Goal: Task Accomplishment & Management: Use online tool/utility

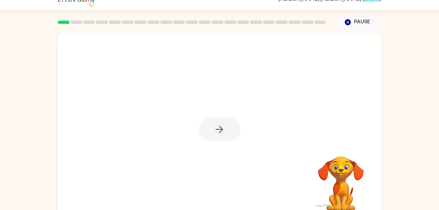
scroll to position [20, 0]
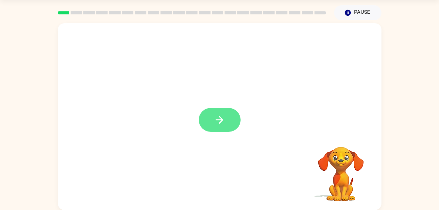
click at [224, 128] on button "button" at bounding box center [220, 120] width 42 height 24
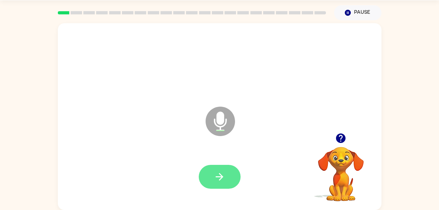
click at [225, 175] on button "button" at bounding box center [220, 177] width 42 height 24
click at [209, 174] on button "button" at bounding box center [220, 177] width 42 height 24
click at [354, 171] on video "Your browser must support playing .mp4 files to use Literably. Please try using…" at bounding box center [340, 169] width 65 height 65
click at [351, 190] on video "Your browser must support playing .mp4 files to use Literably. Please try using…" at bounding box center [340, 169] width 65 height 65
click at [217, 120] on icon "Microphone The Microphone is here when it is your turn to talk" at bounding box center [253, 129] width 98 height 49
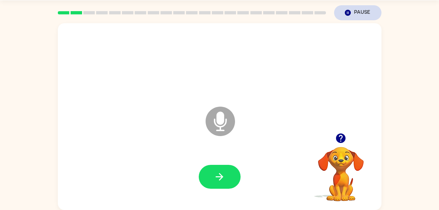
click at [349, 13] on icon "button" at bounding box center [347, 13] width 6 height 6
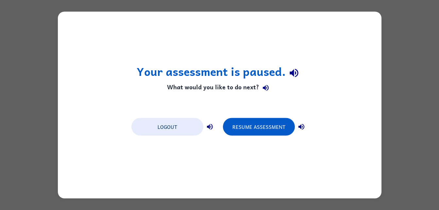
scroll to position [0, 0]
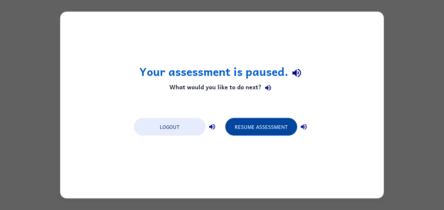
click at [283, 123] on button "Resume Assessment" at bounding box center [261, 127] width 72 height 18
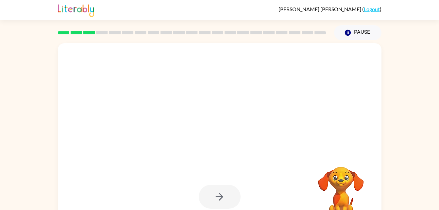
scroll to position [20, 0]
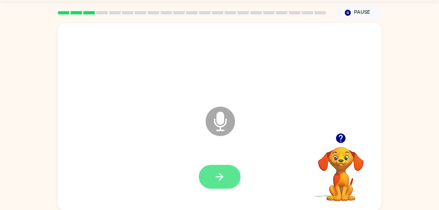
click at [230, 175] on button "button" at bounding box center [220, 177] width 42 height 24
click at [222, 174] on icon "button" at bounding box center [219, 176] width 11 height 11
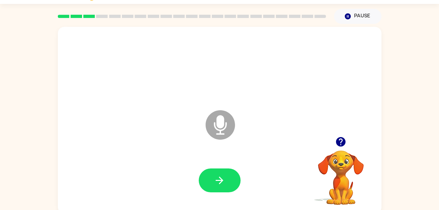
scroll to position [16, 0]
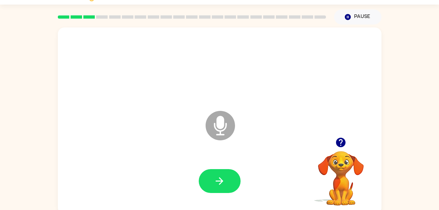
click at [222, 139] on icon at bounding box center [220, 125] width 29 height 29
click at [221, 135] on icon "Microphone The Microphone is here when it is your turn to talk" at bounding box center [253, 133] width 98 height 49
click at [237, 116] on icon "Microphone The Microphone is here when it is your turn to talk" at bounding box center [253, 133] width 98 height 49
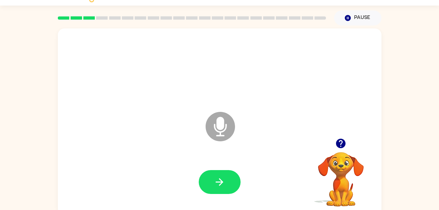
scroll to position [13, 0]
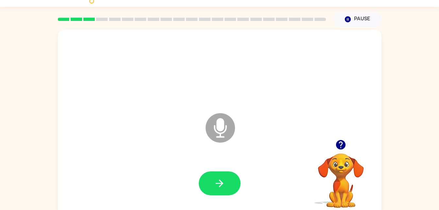
click at [234, 122] on icon "Microphone The Microphone is here when it is your turn to talk" at bounding box center [253, 135] width 98 height 49
click at [227, 131] on icon at bounding box center [220, 127] width 29 height 29
click at [256, 108] on div "Microphone The Microphone is here when it is your turn to talk" at bounding box center [203, 112] width 279 height 24
click at [213, 124] on icon at bounding box center [220, 127] width 29 height 29
click at [228, 130] on icon at bounding box center [220, 127] width 29 height 29
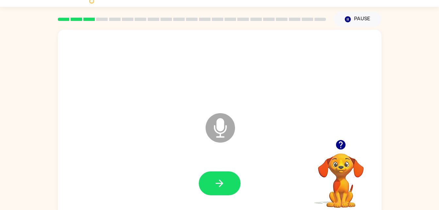
click at [228, 130] on icon at bounding box center [220, 127] width 29 height 29
drag, startPoint x: 214, startPoint y: 113, endPoint x: 195, endPoint y: 120, distance: 20.3
click at [195, 120] on div "Microphone The Microphone is here when it is your turn to talk" at bounding box center [203, 112] width 279 height 24
click at [209, 115] on icon "Microphone The Microphone is here when it is your turn to talk" at bounding box center [253, 135] width 98 height 49
click at [216, 109] on icon at bounding box center [220, 113] width 16 height 49
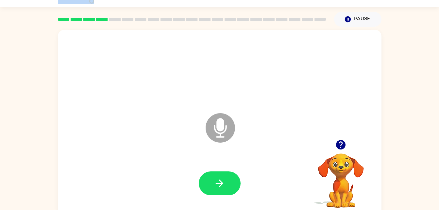
scroll to position [11, 0]
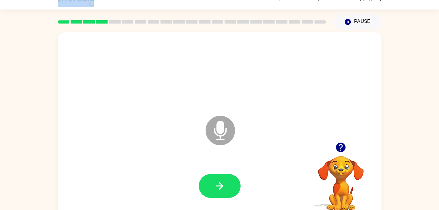
drag, startPoint x: 216, startPoint y: 59, endPoint x: 208, endPoint y: 28, distance: 31.7
click at [213, 12] on div "[PERSON_NAME] ( Logout ) Pause Pause Microphone The Microphone is here when it …" at bounding box center [219, 104] width 439 height 230
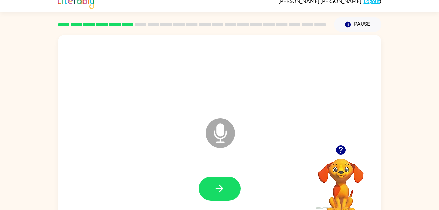
scroll to position [0, 0]
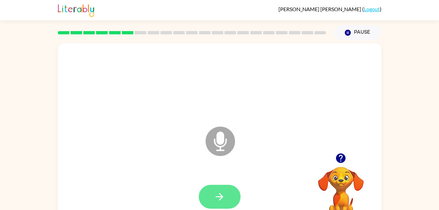
click at [217, 194] on icon "button" at bounding box center [219, 196] width 11 height 11
click at [218, 206] on button "button" at bounding box center [220, 197] width 42 height 24
click at [220, 196] on icon "button" at bounding box center [220, 197] width 8 height 8
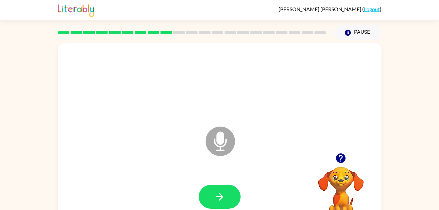
click at [213, 134] on icon at bounding box center [220, 140] width 29 height 29
click at [221, 193] on icon "button" at bounding box center [219, 196] width 11 height 11
click at [233, 128] on icon "Microphone The Microphone is here when it is your turn to talk" at bounding box center [253, 149] width 98 height 49
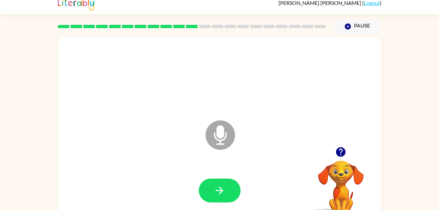
scroll to position [5, 0]
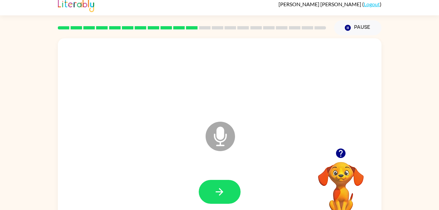
click at [228, 162] on icon "Microphone The Microphone is here when it is your turn to talk" at bounding box center [253, 144] width 98 height 49
click at [243, 134] on icon "Microphone The Microphone is here when it is your turn to talk" at bounding box center [253, 144] width 98 height 49
click at [212, 161] on icon "Microphone The Microphone is here when it is your turn to talk" at bounding box center [253, 144] width 98 height 49
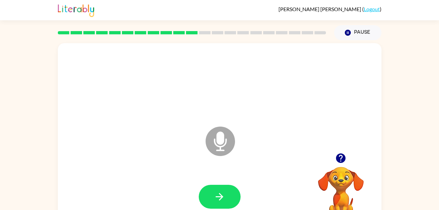
click at [216, 145] on icon "Microphone The Microphone is here when it is your turn to talk" at bounding box center [253, 149] width 98 height 49
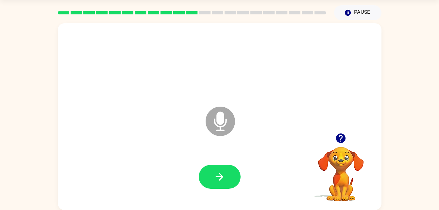
click at [433, 175] on div "Microphone The Microphone is here when it is your turn to talk Your browser mus…" at bounding box center [219, 115] width 439 height 190
click at [358, 116] on div "Microphone The Microphone is here when it is your turn to talk" at bounding box center [219, 116] width 323 height 187
click at [430, 170] on div "Microphone The Microphone is here when it is your turn to talk Your browser mus…" at bounding box center [219, 115] width 439 height 190
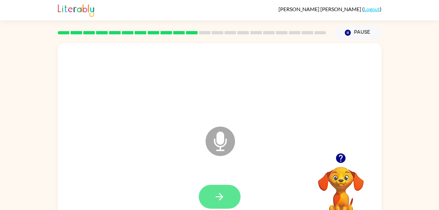
click at [205, 205] on button "button" at bounding box center [220, 197] width 42 height 24
click at [223, 198] on icon "button" at bounding box center [219, 196] width 11 height 11
click at [220, 191] on icon "button" at bounding box center [219, 196] width 11 height 11
click at [226, 185] on button "button" at bounding box center [220, 197] width 42 height 24
click at [205, 200] on button "button" at bounding box center [220, 197] width 42 height 24
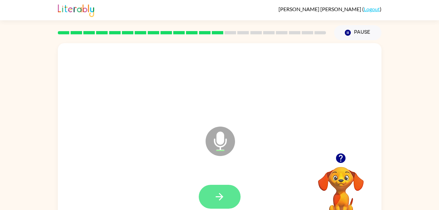
click at [223, 202] on icon "button" at bounding box center [219, 196] width 11 height 11
click at [225, 192] on icon "button" at bounding box center [219, 196] width 11 height 11
click at [227, 189] on button "button" at bounding box center [220, 197] width 42 height 24
click at [211, 193] on button "button" at bounding box center [220, 197] width 42 height 24
click at [236, 188] on button "button" at bounding box center [220, 197] width 42 height 24
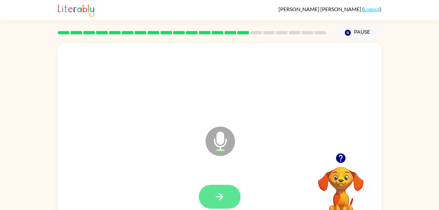
click at [218, 187] on button "button" at bounding box center [220, 197] width 42 height 24
click at [224, 192] on icon "button" at bounding box center [219, 196] width 11 height 11
click at [211, 195] on button "button" at bounding box center [220, 197] width 42 height 24
click at [216, 199] on icon "button" at bounding box center [219, 196] width 11 height 11
click at [217, 200] on icon "button" at bounding box center [219, 196] width 11 height 11
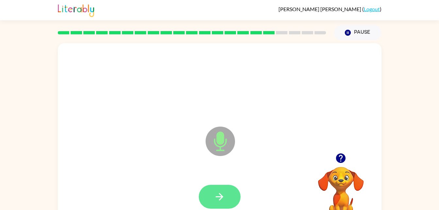
click at [237, 198] on button "button" at bounding box center [220, 197] width 42 height 24
click at [218, 193] on icon "button" at bounding box center [219, 196] width 11 height 11
click at [211, 200] on button "button" at bounding box center [220, 197] width 42 height 24
click at [218, 192] on icon "button" at bounding box center [219, 196] width 11 height 11
click at [221, 198] on icon "button" at bounding box center [220, 197] width 8 height 8
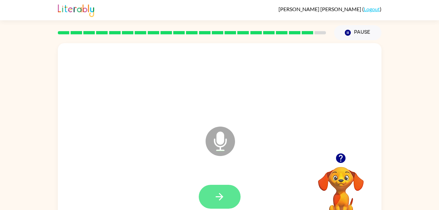
click at [230, 189] on button "button" at bounding box center [220, 197] width 42 height 24
click at [221, 193] on icon "button" at bounding box center [219, 196] width 11 height 11
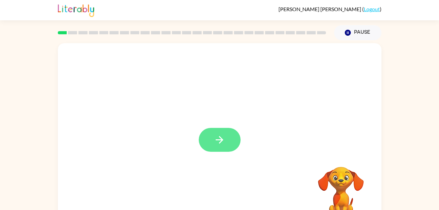
click at [234, 141] on button "button" at bounding box center [220, 140] width 42 height 24
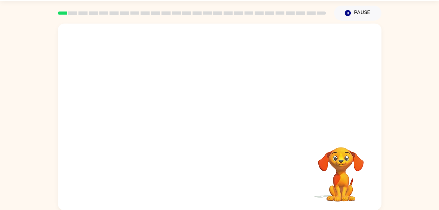
scroll to position [20, 0]
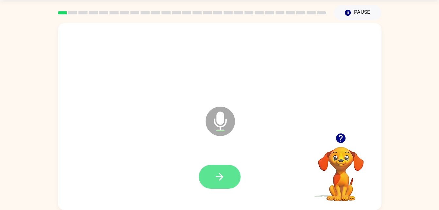
click at [214, 186] on button "button" at bounding box center [220, 177] width 42 height 24
click at [224, 183] on button "button" at bounding box center [220, 177] width 42 height 24
click at [213, 181] on button "button" at bounding box center [220, 177] width 42 height 24
click at [214, 186] on button "button" at bounding box center [220, 177] width 42 height 24
click at [228, 175] on button "button" at bounding box center [220, 177] width 42 height 24
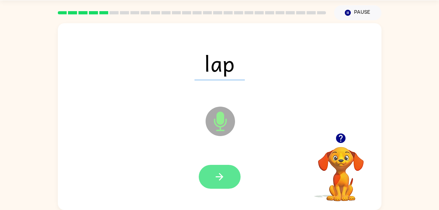
click at [219, 174] on icon "button" at bounding box center [219, 176] width 11 height 11
click at [215, 178] on icon "button" at bounding box center [219, 176] width 11 height 11
click at [221, 177] on icon "button" at bounding box center [219, 176] width 11 height 11
click at [232, 184] on button "button" at bounding box center [220, 177] width 42 height 24
click at [225, 172] on button "button" at bounding box center [220, 177] width 42 height 24
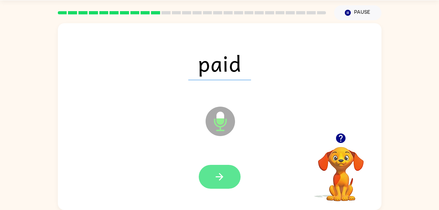
click at [226, 179] on button "button" at bounding box center [220, 177] width 42 height 24
click at [214, 187] on button "button" at bounding box center [220, 177] width 42 height 24
click at [224, 175] on icon "button" at bounding box center [219, 176] width 11 height 11
click at [237, 174] on button "button" at bounding box center [220, 177] width 42 height 24
click at [215, 173] on icon "button" at bounding box center [219, 176] width 11 height 11
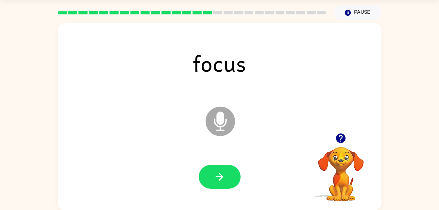
click at [218, 192] on div at bounding box center [219, 177] width 310 height 54
click at [231, 169] on button "button" at bounding box center [220, 177] width 42 height 24
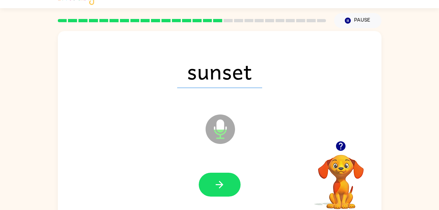
scroll to position [8, 0]
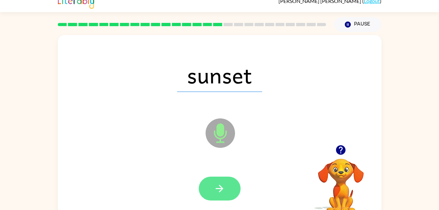
click at [221, 183] on icon "button" at bounding box center [219, 188] width 11 height 11
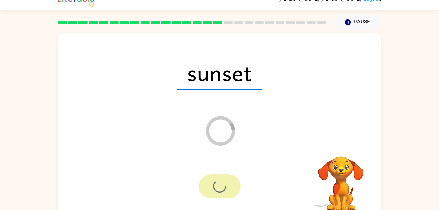
scroll to position [6, 0]
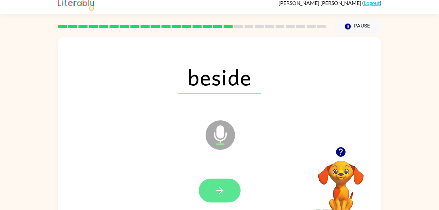
click at [223, 194] on icon "button" at bounding box center [219, 190] width 11 height 11
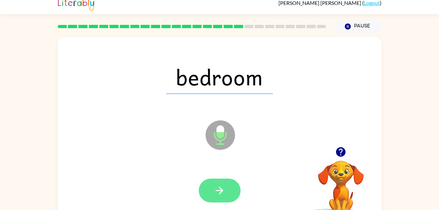
click at [223, 198] on button "button" at bounding box center [220, 190] width 42 height 24
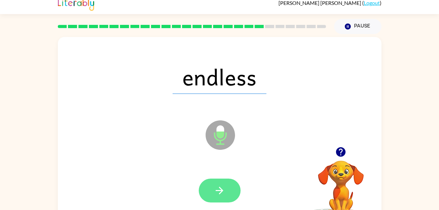
click at [219, 189] on icon "button" at bounding box center [219, 190] width 11 height 11
click at [211, 201] on button "button" at bounding box center [220, 190] width 42 height 24
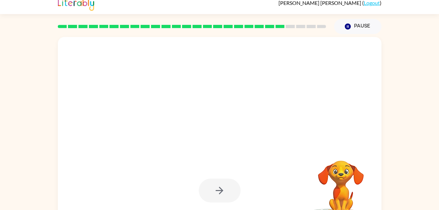
scroll to position [20, 0]
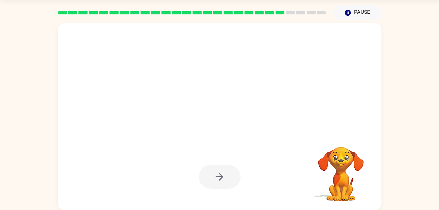
click at [323, 93] on div at bounding box center [203, 105] width 279 height 24
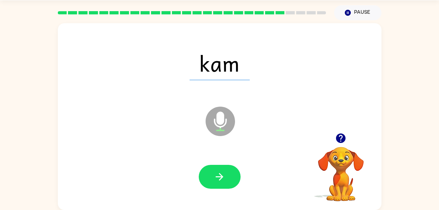
click at [214, 202] on div at bounding box center [219, 177] width 310 height 54
click at [218, 173] on icon "button" at bounding box center [219, 176] width 11 height 11
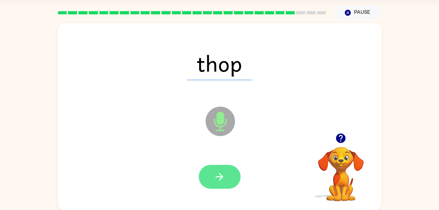
click at [231, 174] on button "button" at bounding box center [220, 177] width 42 height 24
click at [223, 177] on icon "button" at bounding box center [219, 176] width 11 height 11
click at [220, 178] on icon "button" at bounding box center [219, 176] width 11 height 11
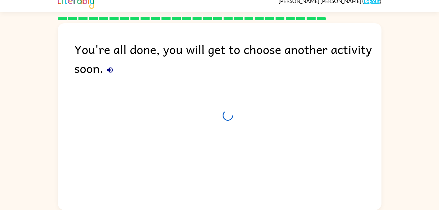
scroll to position [8, 0]
